Goal: Information Seeking & Learning: Learn about a topic

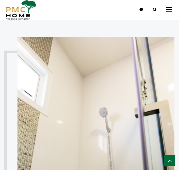
scroll to position [431, 0]
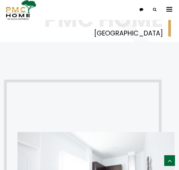
click at [107, 5] on div "Toggle navigation หน้าหลัก รู้จัก PMC โครงการทั้งหมด GRAND PMC 7 PMC 6 The GRAN…" at bounding box center [89, 10] width 179 height 20
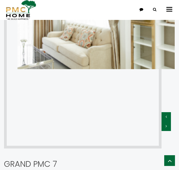
scroll to position [700, 0]
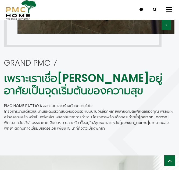
click at [146, 61] on p "GRAND PMC 7" at bounding box center [89, 63] width 171 height 10
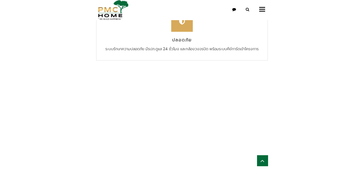
scroll to position [1217, 0]
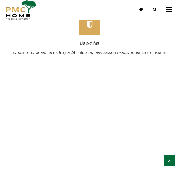
click at [171, 9] on span "button" at bounding box center [170, 9] width 6 height 1
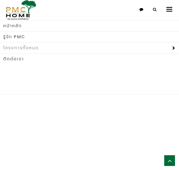
click at [176, 49] on div at bounding box center [173, 47] width 9 height 9
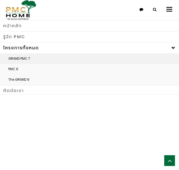
click at [19, 59] on link "GRAND PMC 7" at bounding box center [89, 59] width 179 height 10
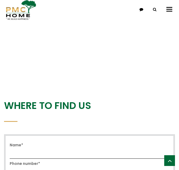
scroll to position [1373, 0]
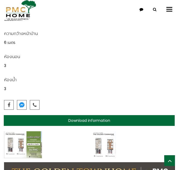
scroll to position [404, 0]
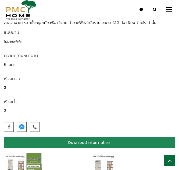
click at [103, 140] on link "Download information" at bounding box center [89, 142] width 171 height 11
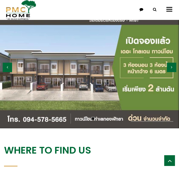
scroll to position [751, 0]
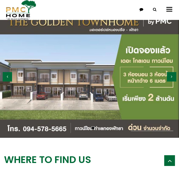
click at [173, 75] on button "button" at bounding box center [171, 76] width 9 height 9
click at [170, 79] on button "button" at bounding box center [171, 76] width 9 height 9
drag, startPoint x: 66, startPoint y: 76, endPoint x: 176, endPoint y: 73, distance: 109.6
click at [176, 73] on button "button" at bounding box center [171, 76] width 9 height 9
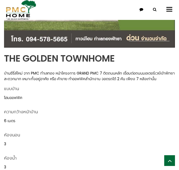
scroll to position [347, 0]
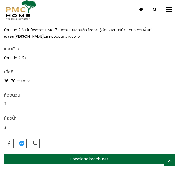
scroll to position [434, 0]
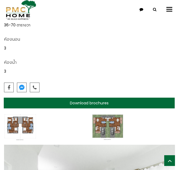
click at [24, 130] on img at bounding box center [20, 127] width 33 height 27
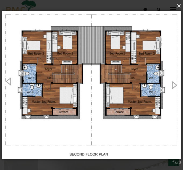
click at [181, 9] on button "×" at bounding box center [93, 6] width 180 height 12
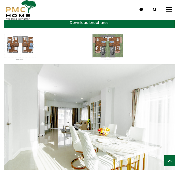
scroll to position [515, 0]
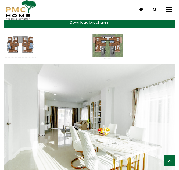
click at [102, 45] on img at bounding box center [108, 46] width 32 height 27
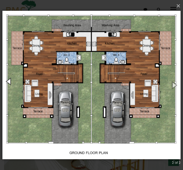
click at [10, 78] on button "button" at bounding box center [9, 81] width 18 height 22
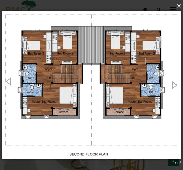
click at [181, 8] on button "×" at bounding box center [93, 6] width 180 height 12
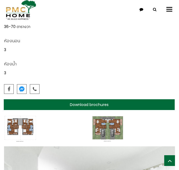
scroll to position [434, 0]
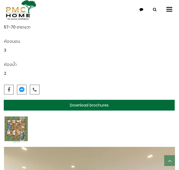
scroll to position [431, 0]
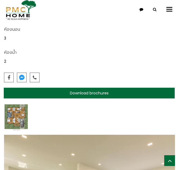
click at [15, 114] on img at bounding box center [16, 117] width 24 height 27
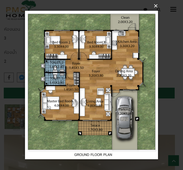
click at [157, 5] on button "×" at bounding box center [93, 6] width 133 height 12
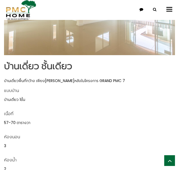
scroll to position [350, 0]
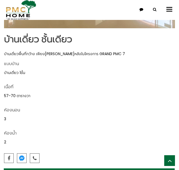
click at [102, 103] on div "แบบบ้าน บ้านเดี่ยว 1ชั้น เนื้อที่ 57-70 ตารางวา ห้องนอน 3 ห้องน้ำ 2" at bounding box center [89, 107] width 179 height 93
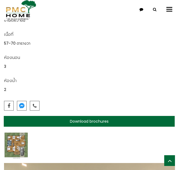
scroll to position [404, 0]
